Goal: Transaction & Acquisition: Purchase product/service

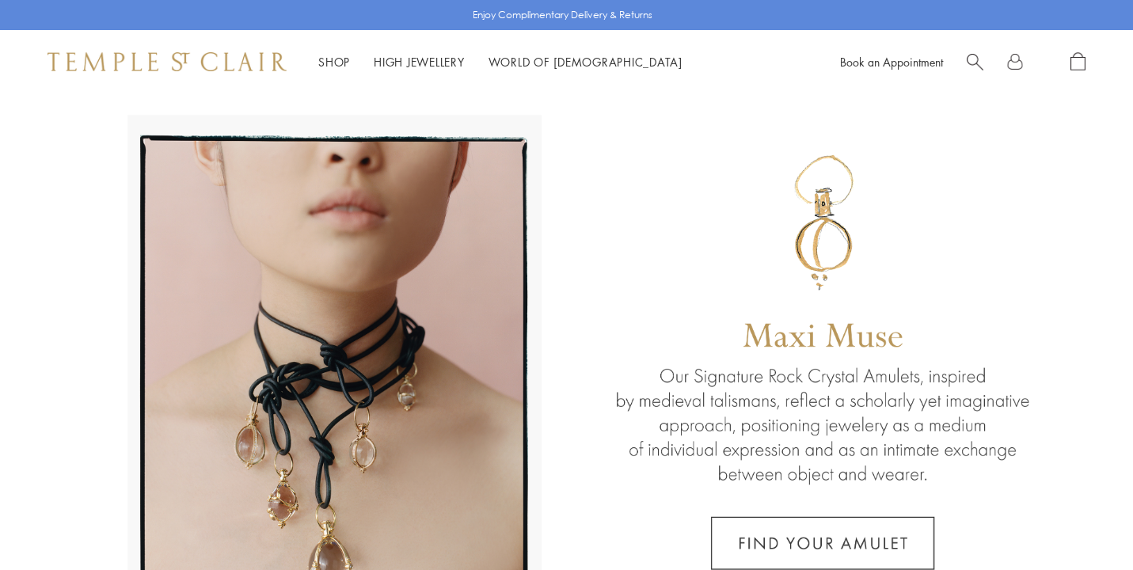
click at [974, 58] on span "Search" at bounding box center [975, 60] width 17 height 17
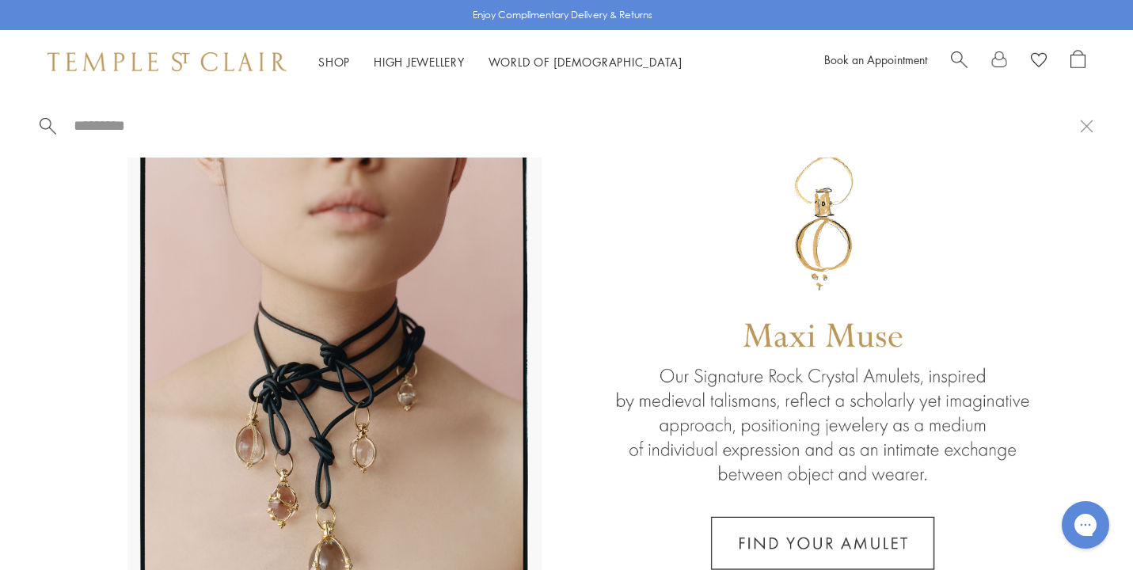
click at [957, 56] on span "Search" at bounding box center [959, 58] width 17 height 17
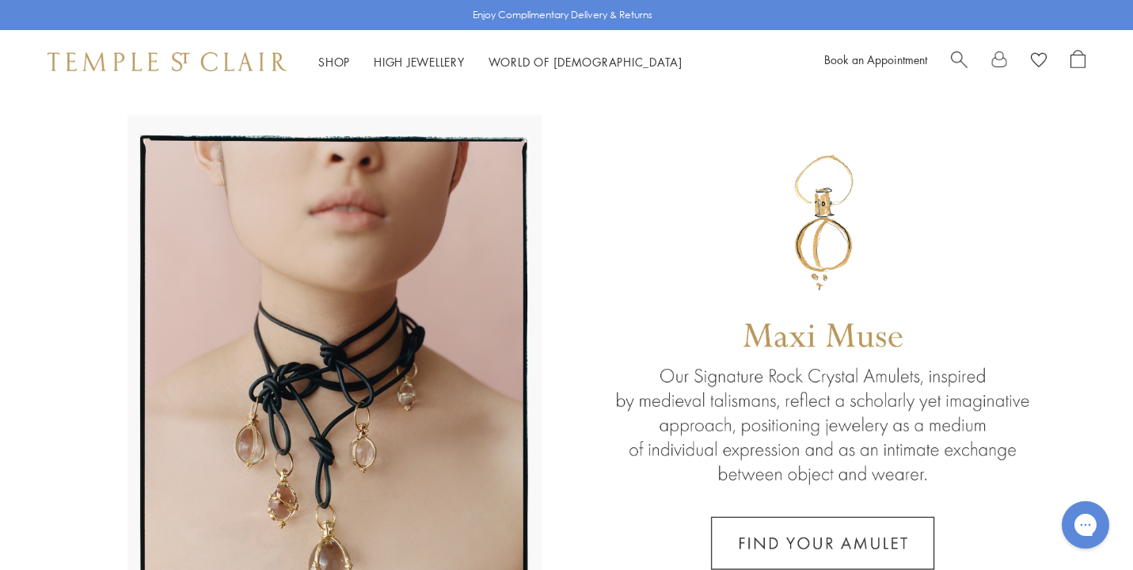
click at [957, 56] on span "Search" at bounding box center [959, 58] width 17 height 17
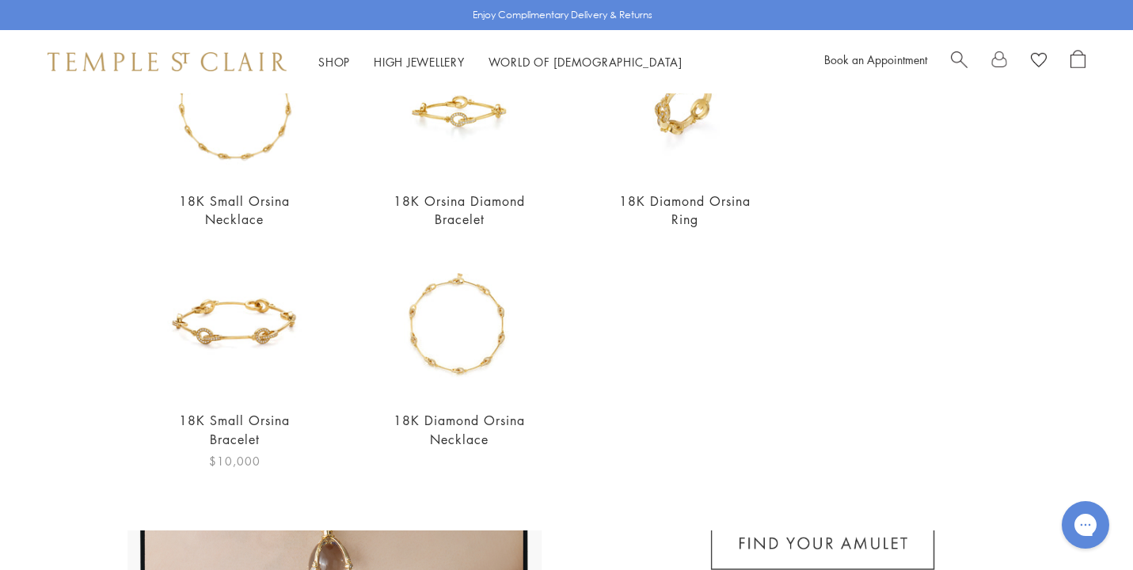
scroll to position [215, 0]
type input "*****"
click at [463, 200] on link "18K Orsina Diamond Bracelet" at bounding box center [459, 211] width 131 height 36
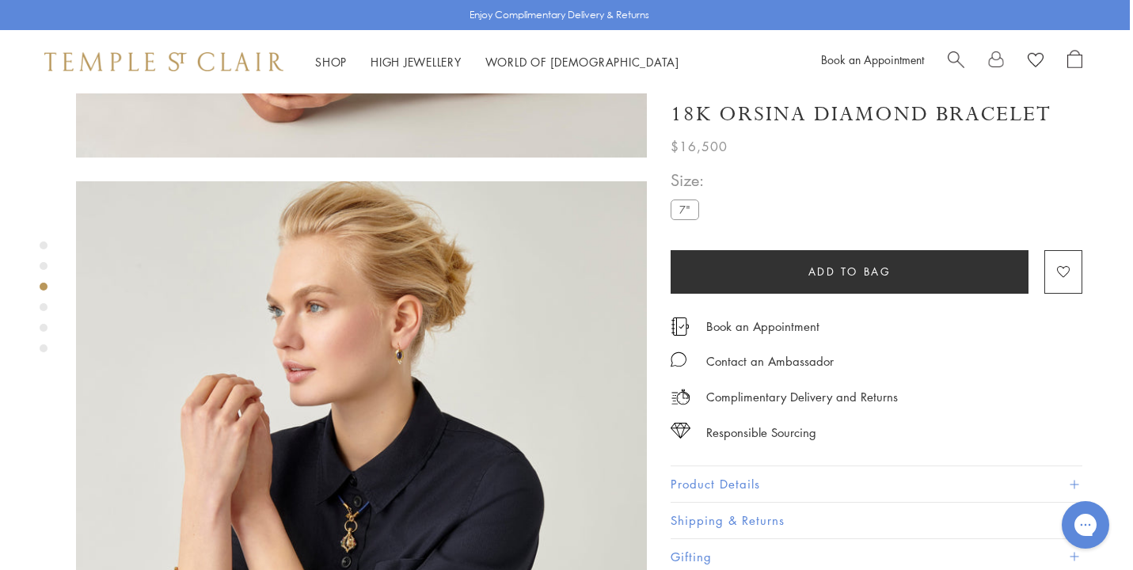
scroll to position [1210, 3]
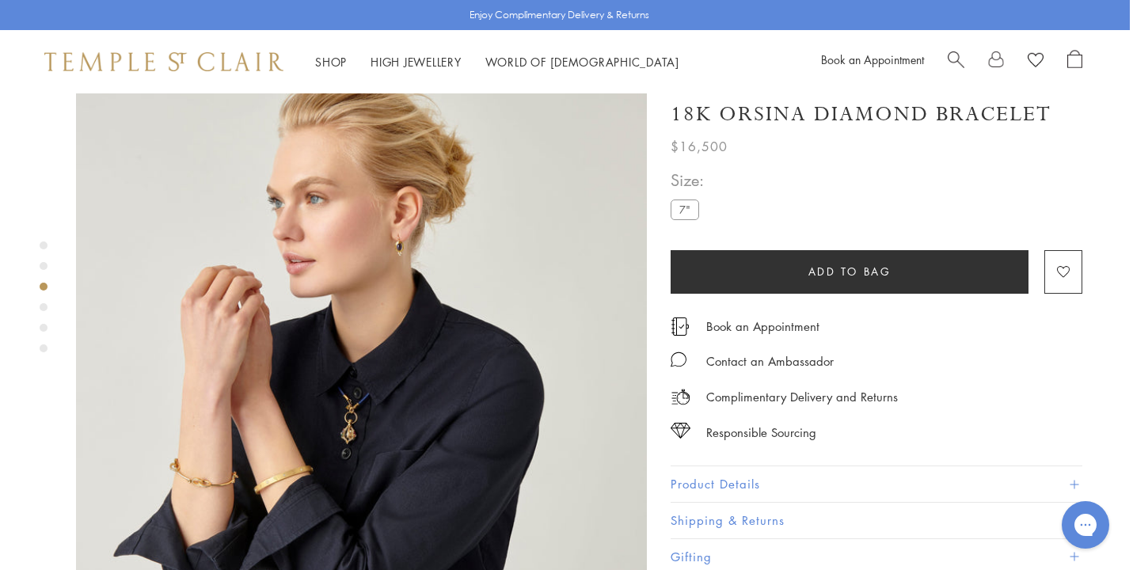
click at [212, 406] on img at bounding box center [361, 358] width 571 height 571
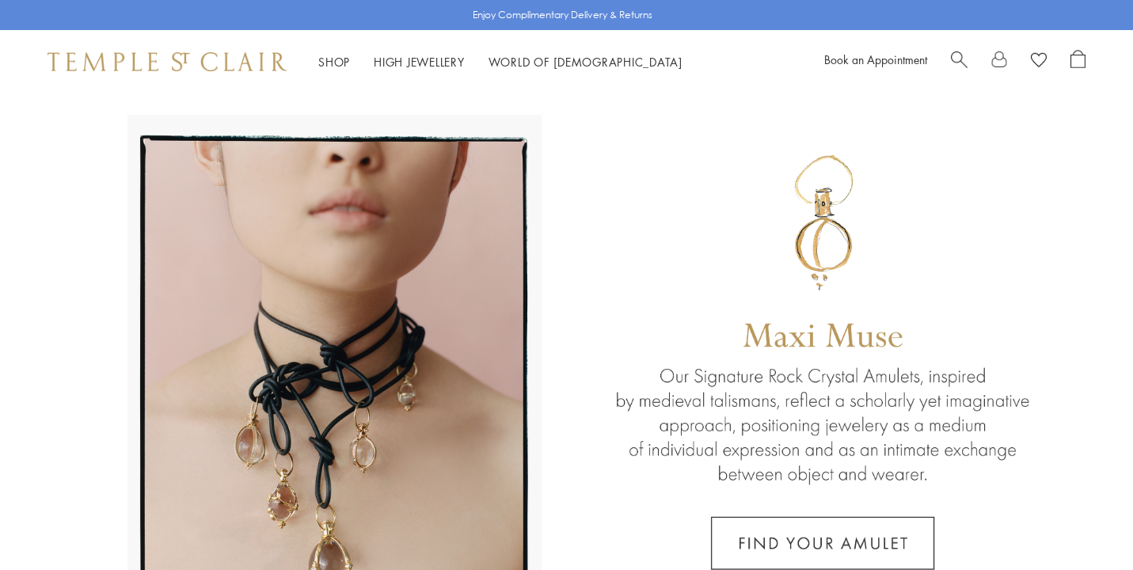
click at [955, 56] on span "Search" at bounding box center [959, 58] width 17 height 17
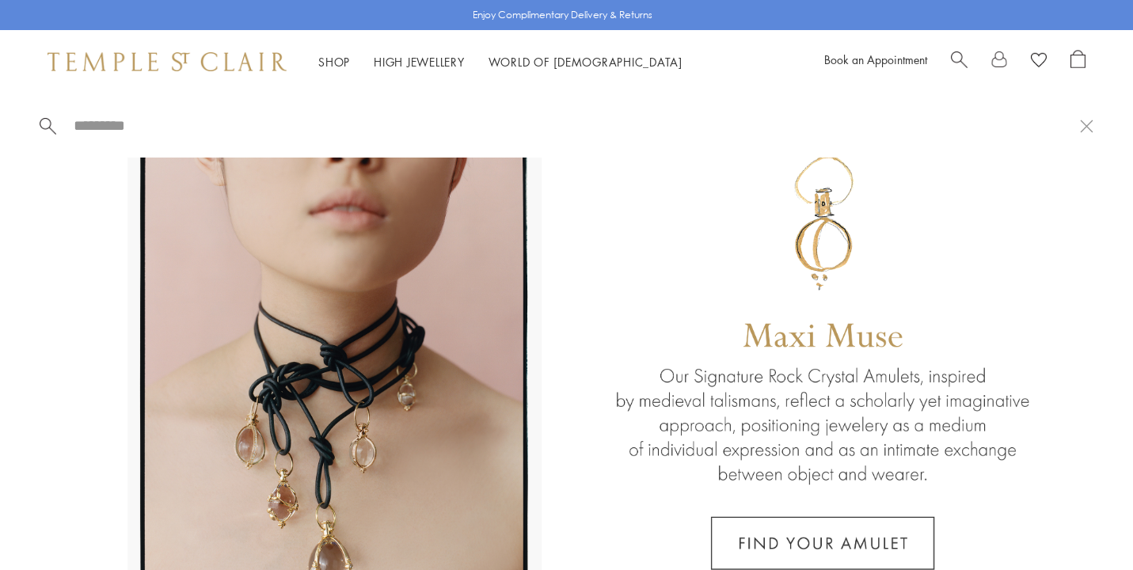
click at [959, 57] on span "Search" at bounding box center [959, 58] width 17 height 17
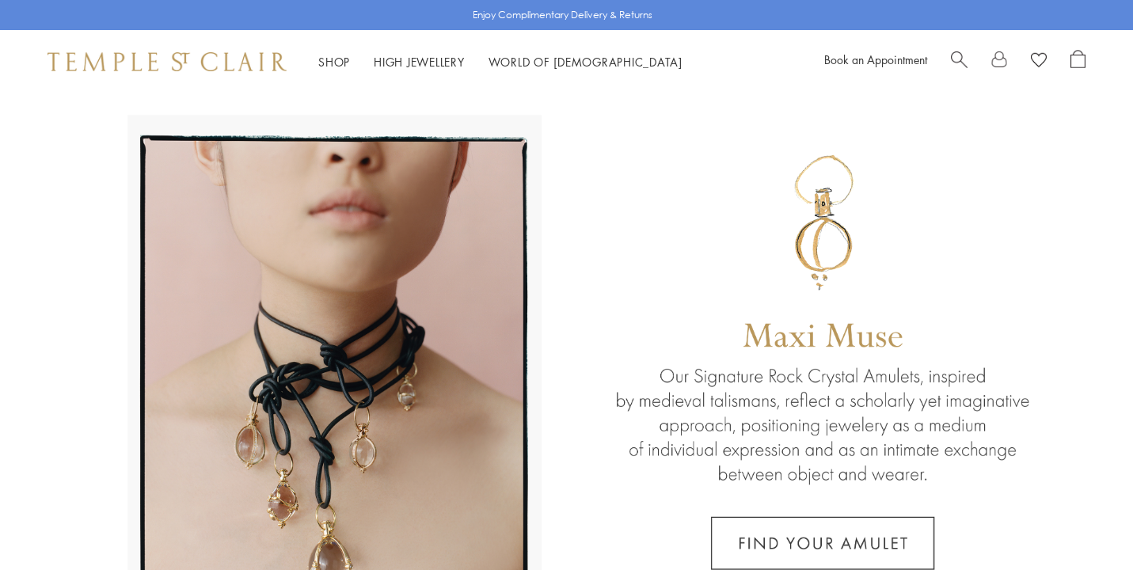
click at [119, 112] on link at bounding box center [566, 370] width 1133 height 554
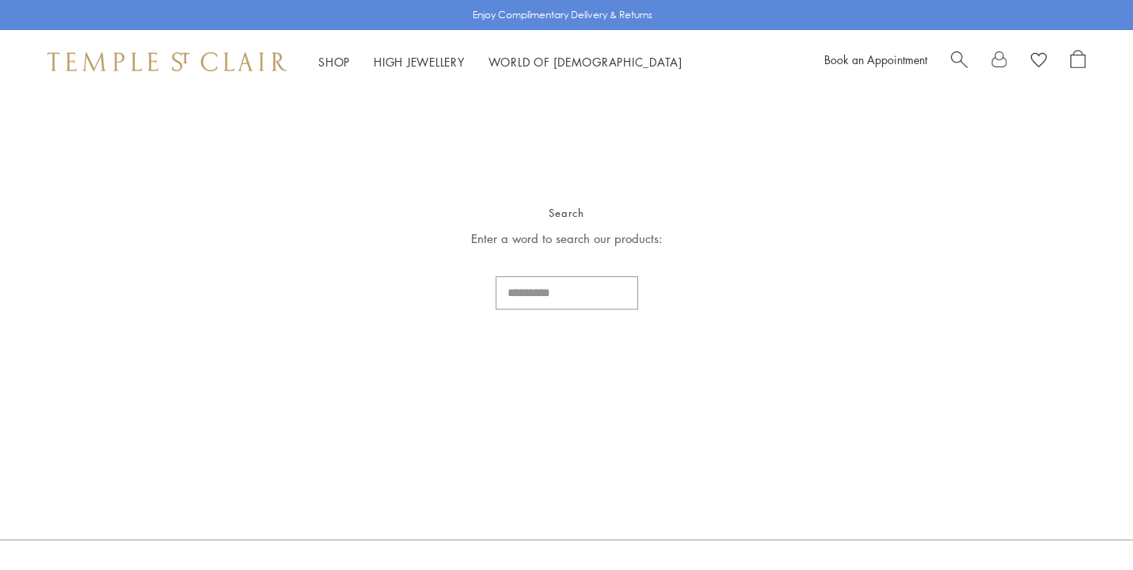
click at [552, 291] on input "Search..." at bounding box center [567, 292] width 143 height 33
type input "******"
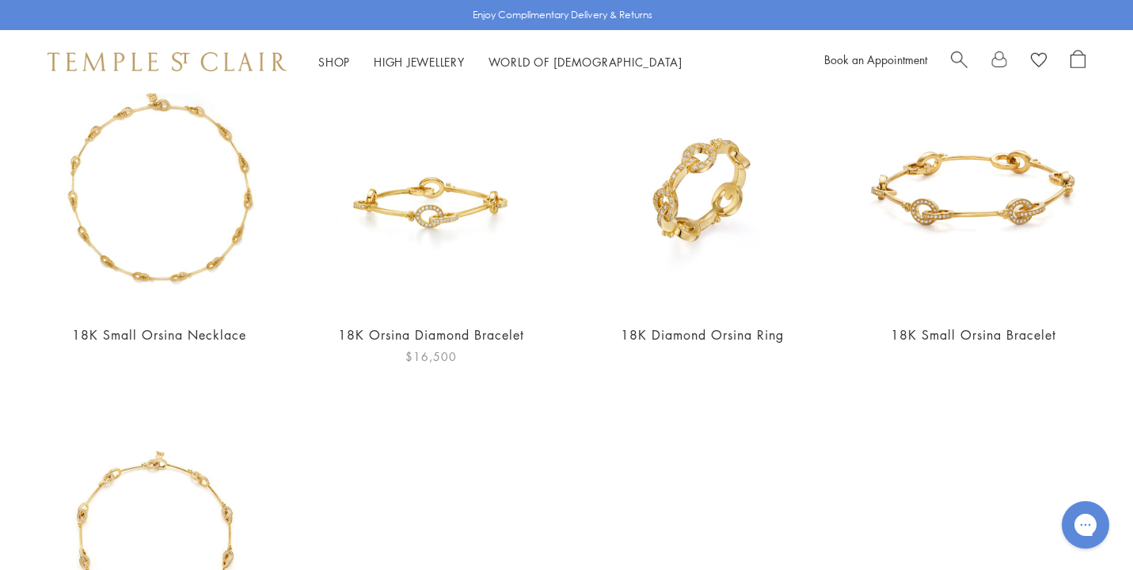
scroll to position [166, 0]
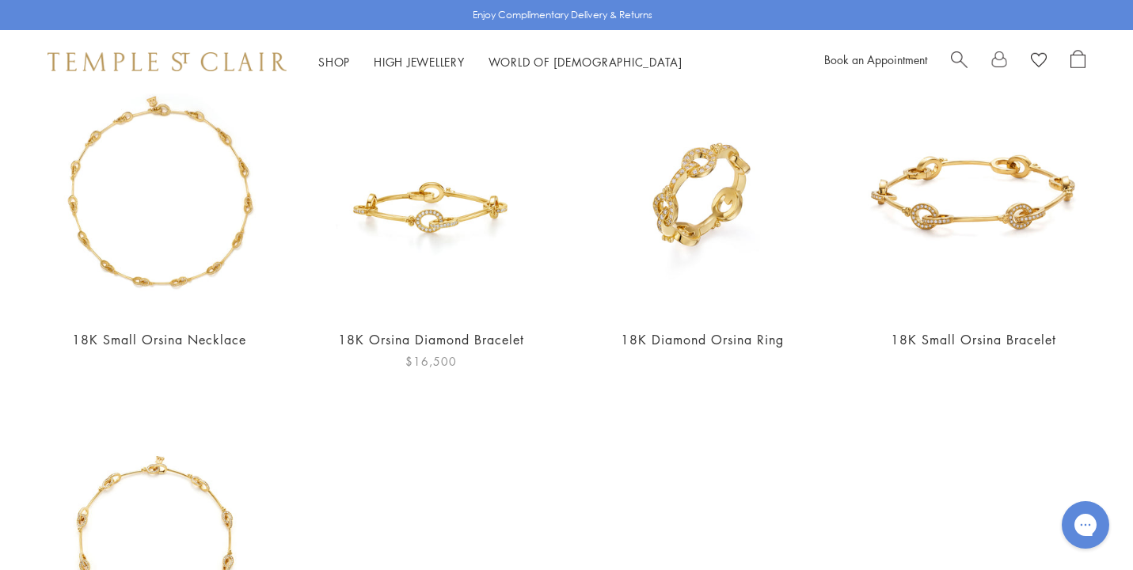
click at [440, 339] on link "18K Orsina Diamond Bracelet" at bounding box center [431, 339] width 186 height 17
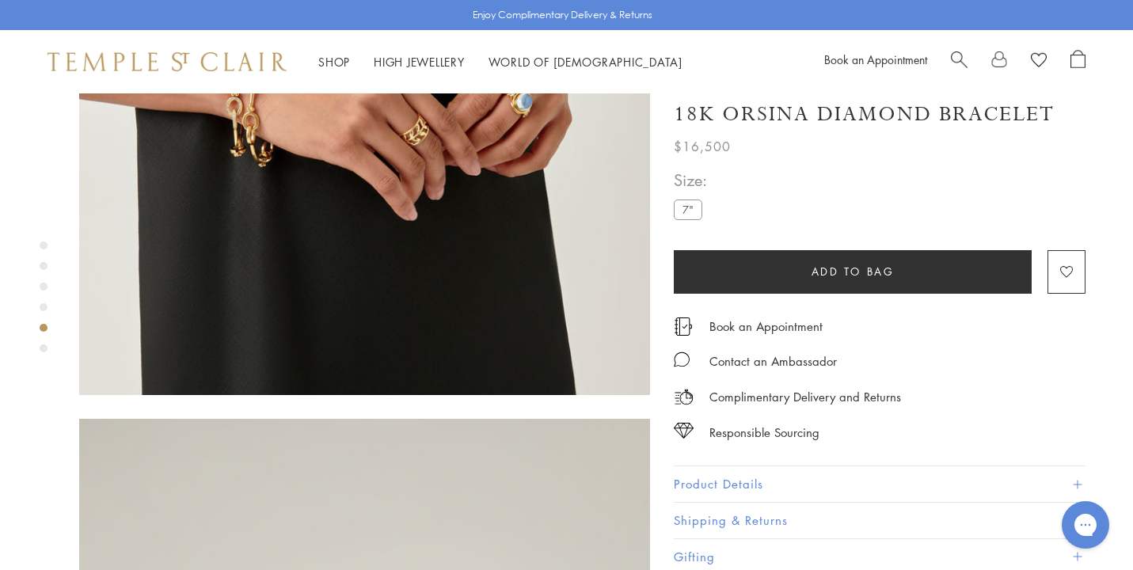
scroll to position [2305, 0]
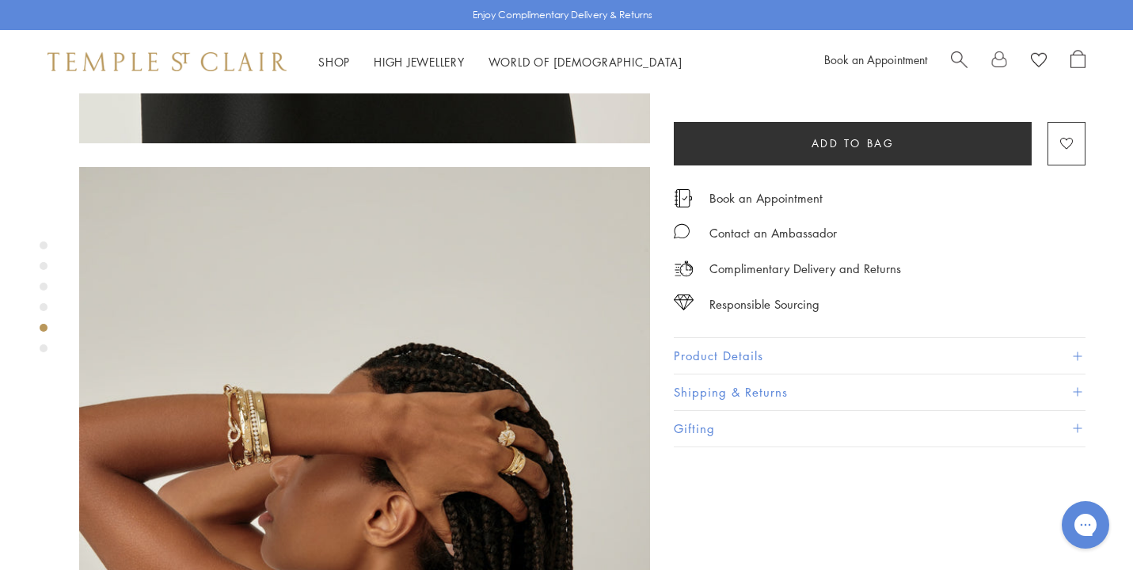
drag, startPoint x: 257, startPoint y: 265, endPoint x: 131, endPoint y: 131, distance: 183.2
click at [131, 167] on img at bounding box center [364, 453] width 571 height 573
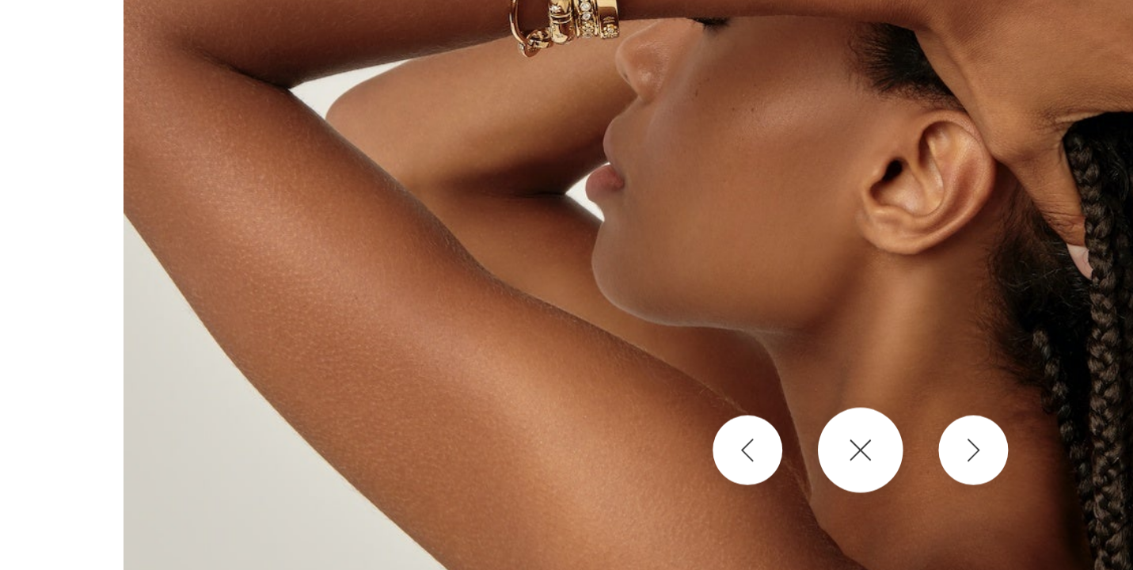
scroll to position [2156, 0]
